Goal: Task Accomplishment & Management: Manage account settings

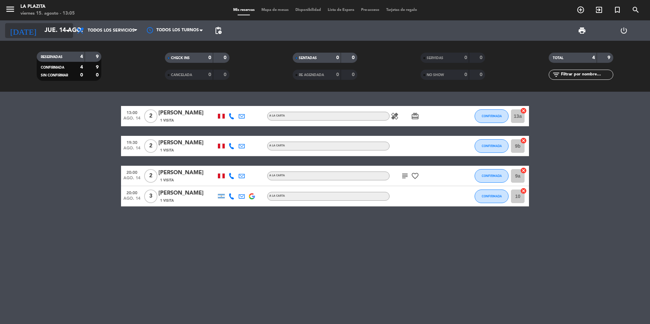
click at [43, 25] on input "jue. 14 ago." at bounding box center [80, 31] width 79 height 14
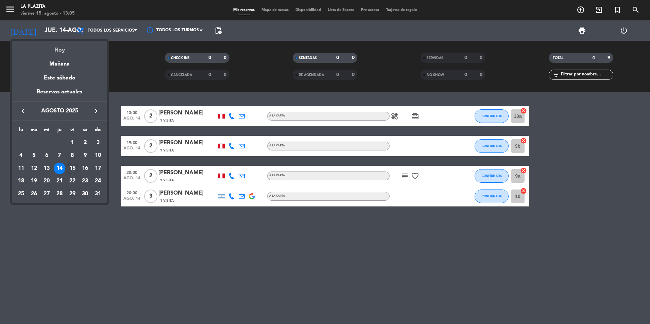
click at [60, 51] on div "Hoy" at bounding box center [59, 48] width 95 height 14
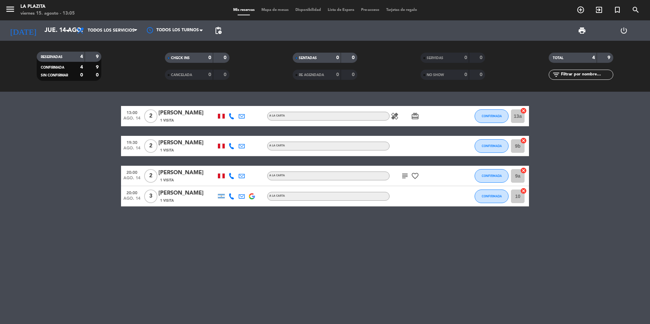
type input "vie. 15 ago."
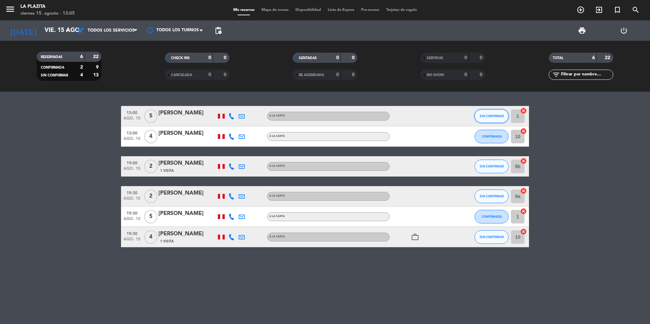
click at [494, 118] on span "SIN CONFIRMAR" at bounding box center [492, 116] width 24 height 4
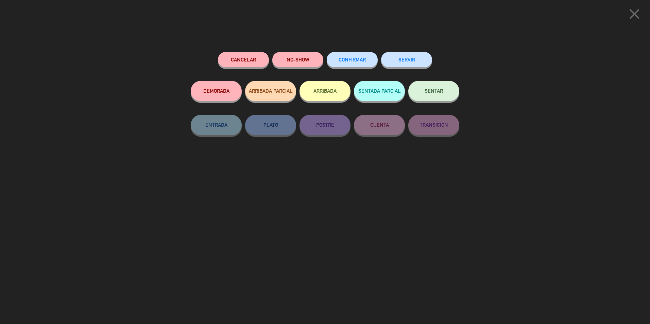
click at [358, 62] on span "CONFIRMAR" at bounding box center [352, 60] width 27 height 6
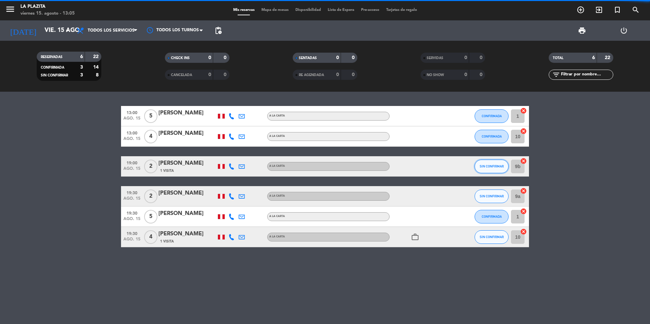
click at [492, 166] on span "SIN CONFIRMAR" at bounding box center [492, 167] width 24 height 4
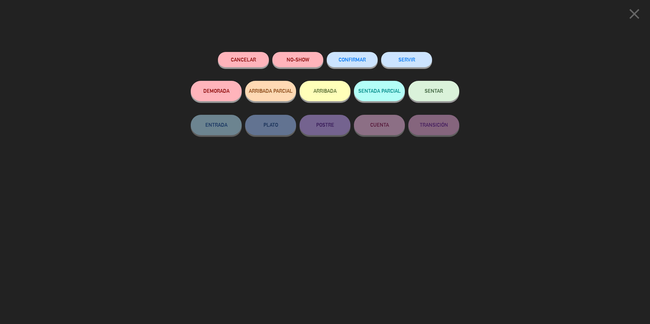
click at [352, 65] on button "CONFIRMAR" at bounding box center [352, 59] width 51 height 15
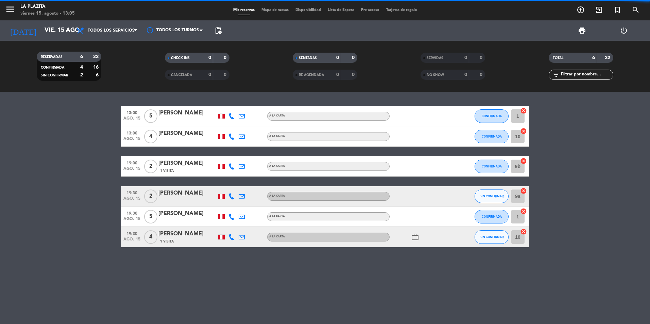
click at [493, 195] on span "SIN CONFIRMAR" at bounding box center [492, 196] width 24 height 4
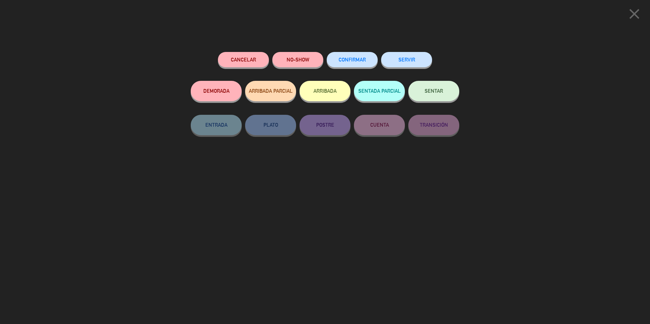
click at [362, 59] on span "CONFIRMAR" at bounding box center [352, 60] width 27 height 6
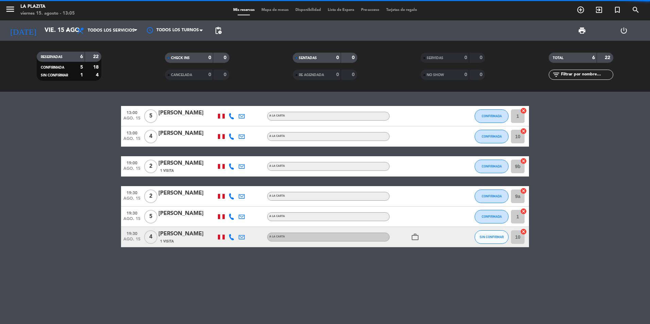
click at [491, 236] on span "SIN CONFIRMAR" at bounding box center [492, 237] width 24 height 4
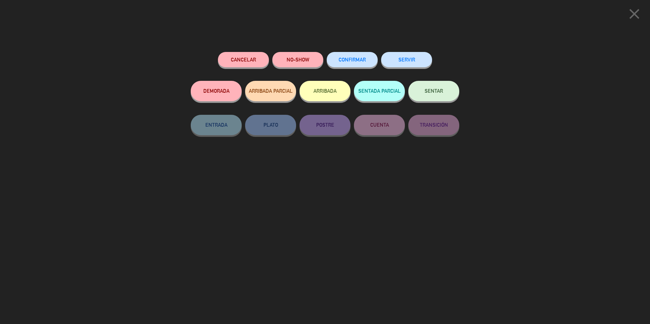
click at [359, 65] on button "CONFIRMAR" at bounding box center [352, 59] width 51 height 15
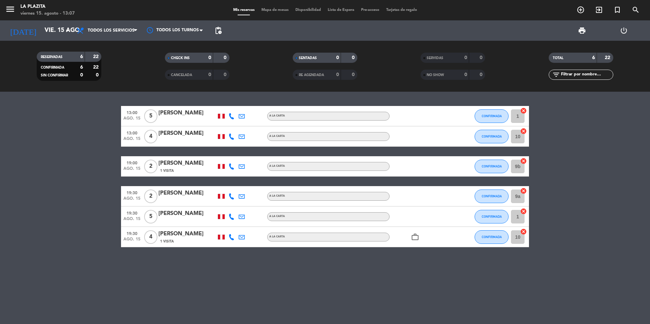
click at [207, 186] on div "19:30 ago. 15 2 [PERSON_NAME] A [PERSON_NAME] CONFIRMADA 9a cancel" at bounding box center [325, 196] width 408 height 20
